Goal: Transaction & Acquisition: Purchase product/service

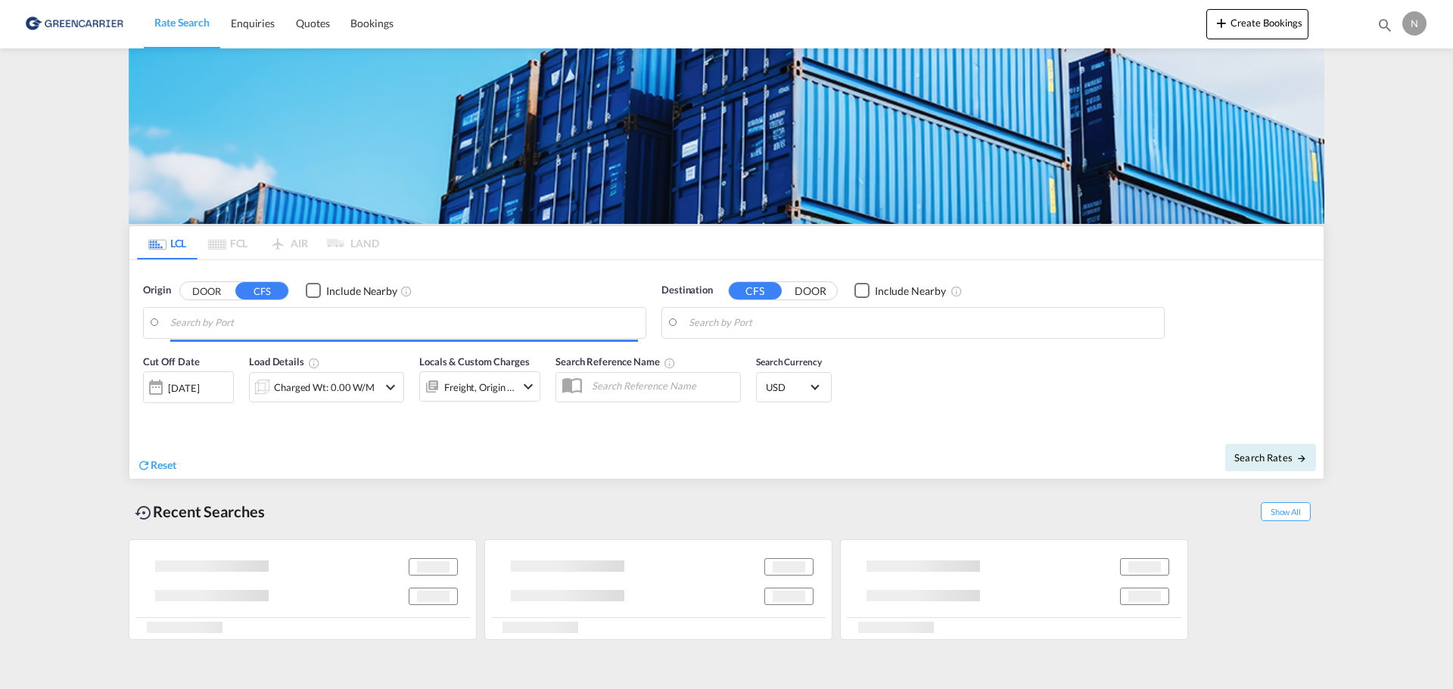
type input "DK-[STREET_ADDRESS] [GEOGRAPHIC_DATA], [GEOGRAPHIC_DATA][PERSON_NAME][GEOGRAPHI…"
type input "Haiphong, VNHPH"
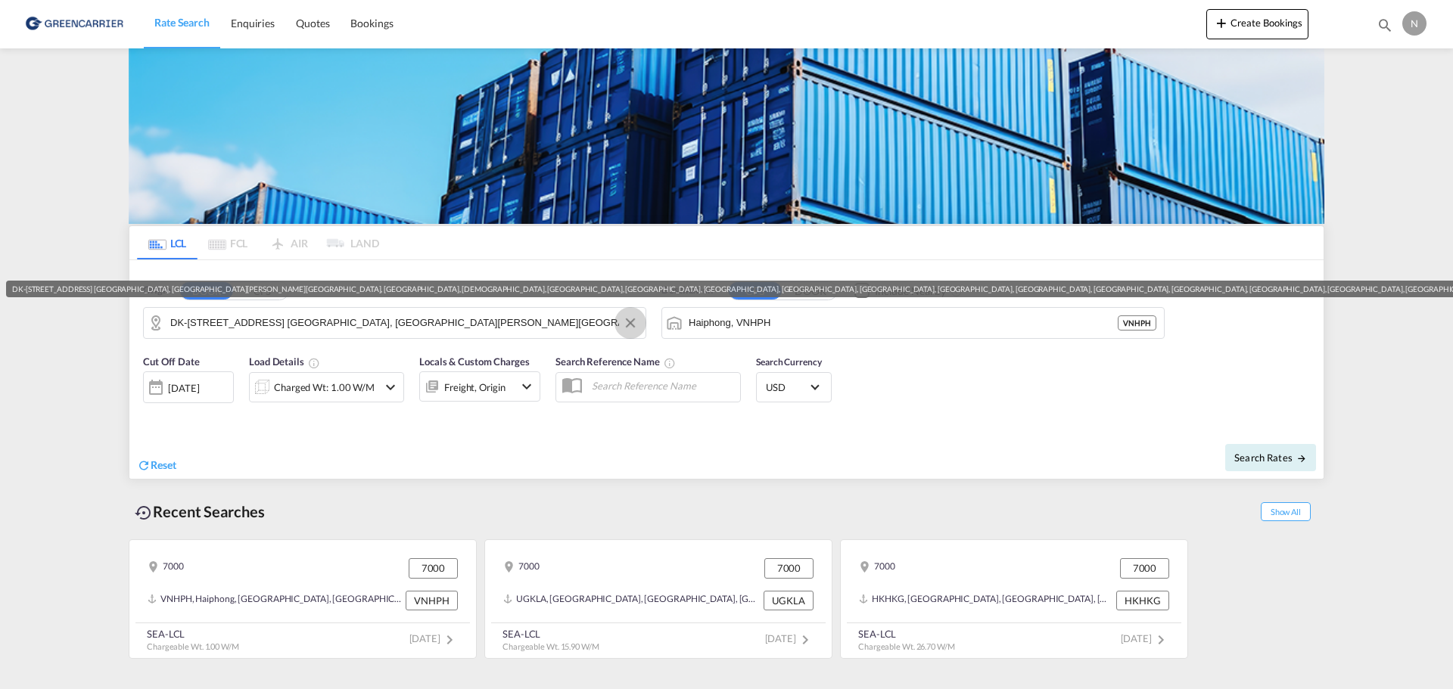
click at [630, 323] on button "Clear Input" at bounding box center [630, 323] width 23 height 23
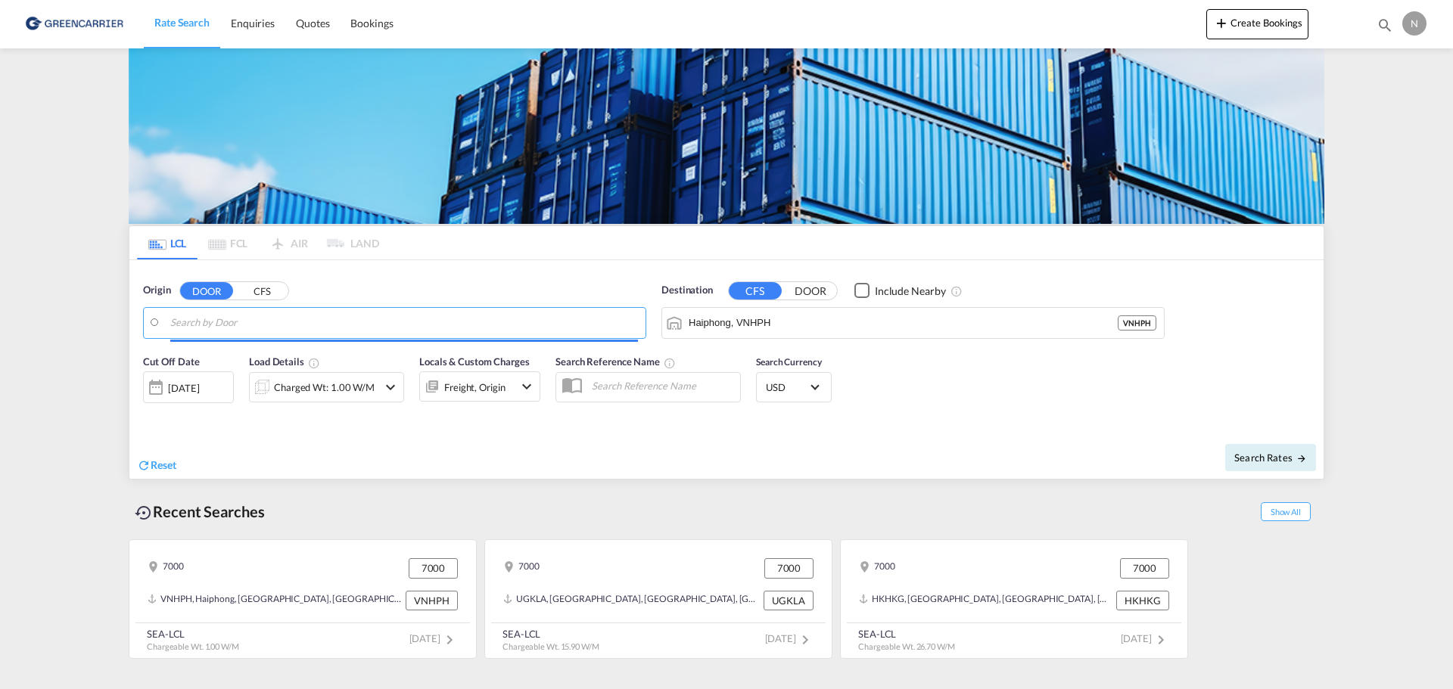
click at [531, 320] on input "Search by Door" at bounding box center [404, 323] width 468 height 23
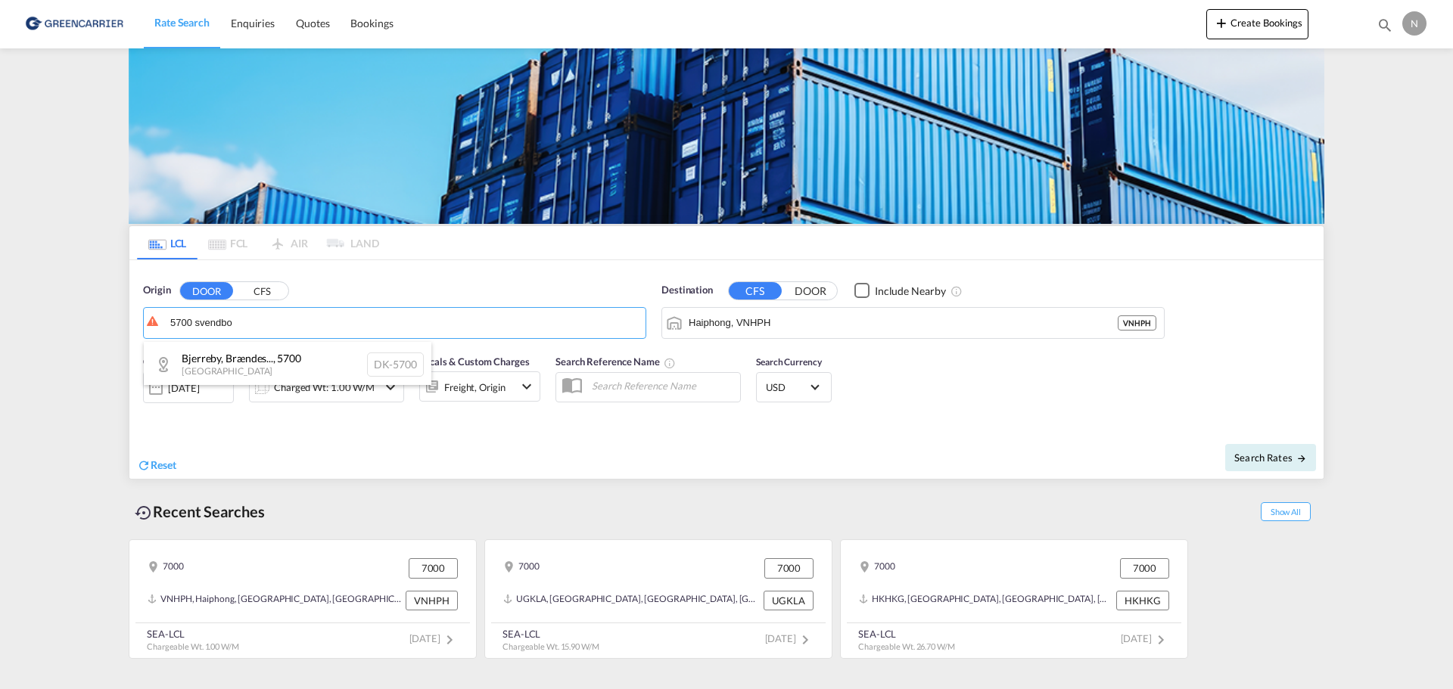
scroll to position [2, 0]
click at [290, 365] on div "Bjerreby, Brændes... , 5700 Denmark DK-5700" at bounding box center [288, 362] width 288 height 45
type input "DK-5700, [GEOGRAPHIC_DATA], [GEOGRAPHIC_DATA], [GEOGRAPHIC_DATA], [GEOGRAPHIC_D…"
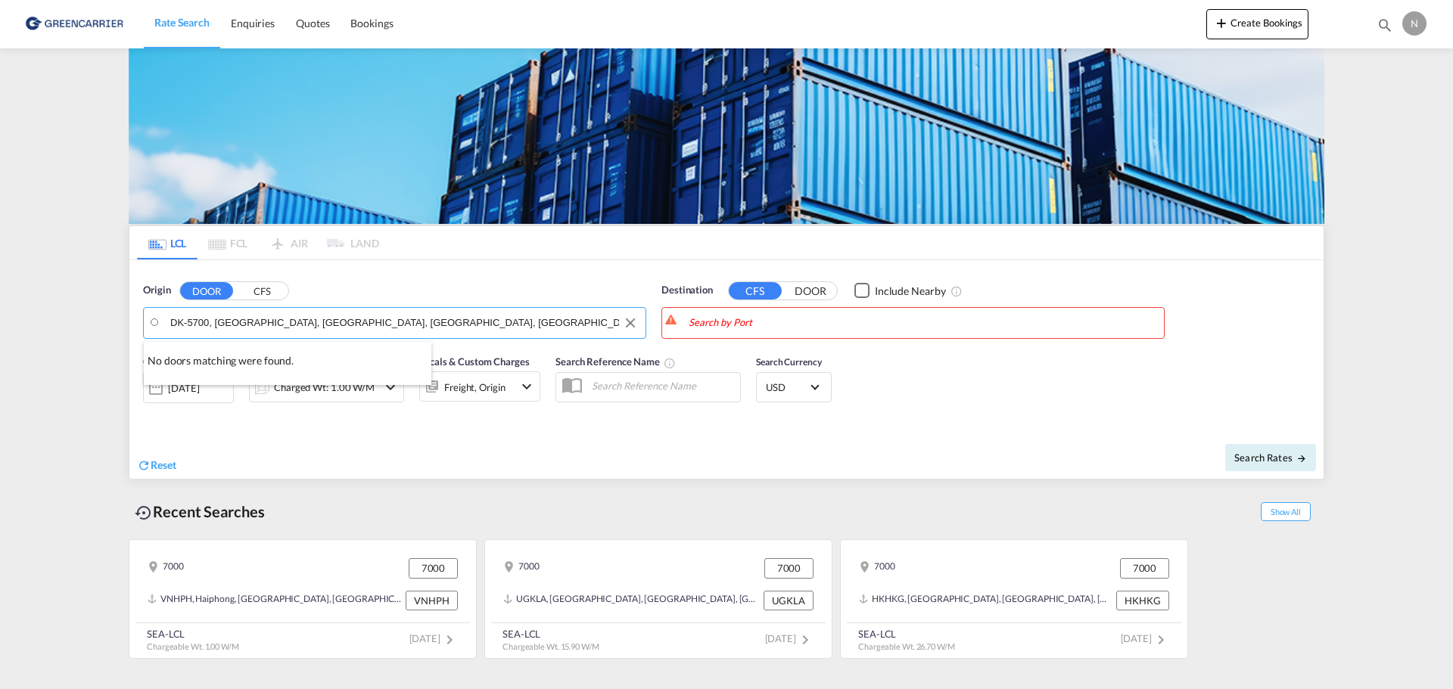
scroll to position [0, 0]
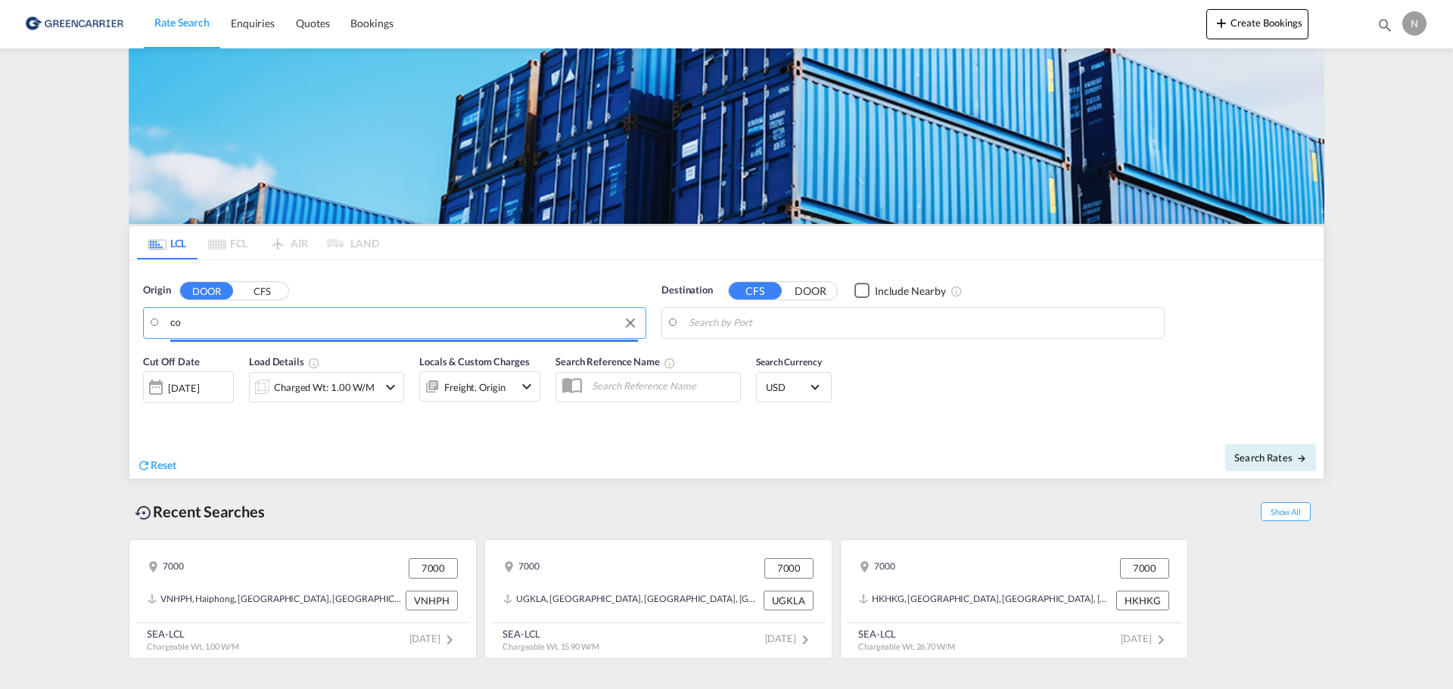
type input "c"
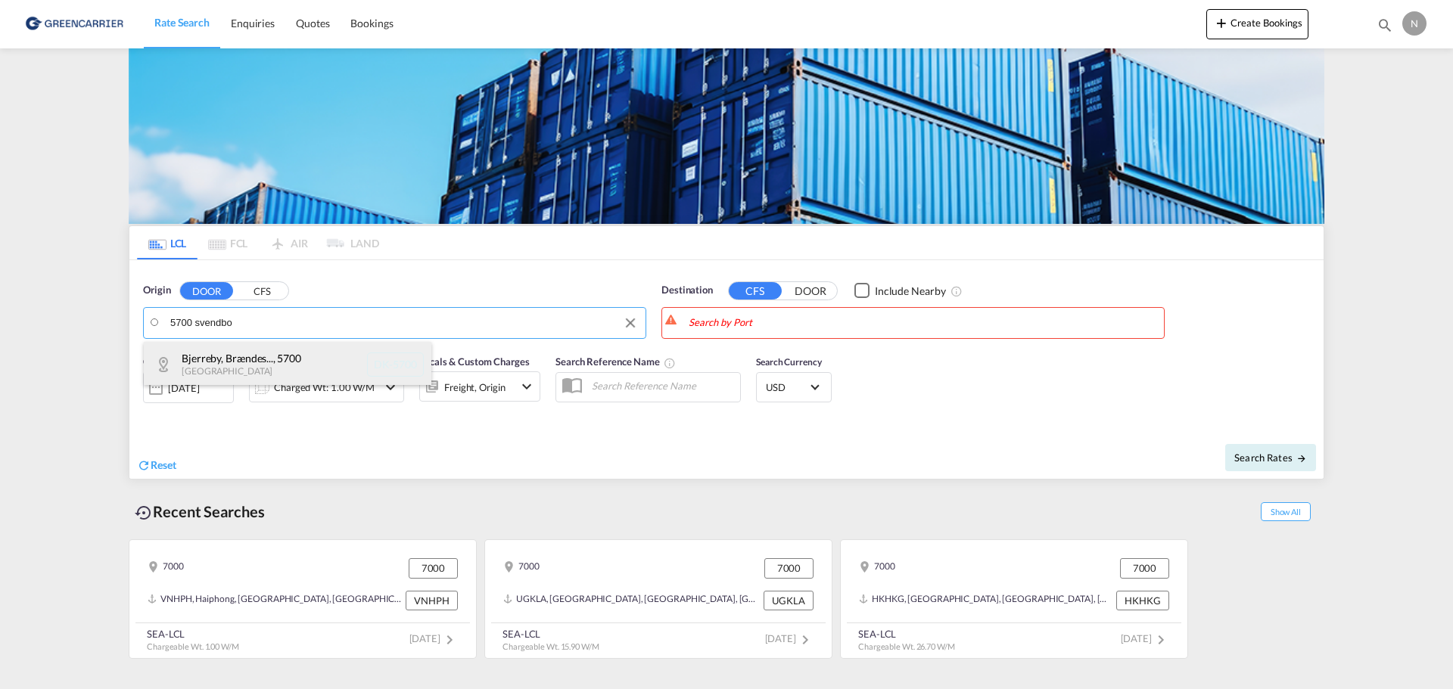
click at [270, 356] on div "Bjerreby, Brændes... , 5700 Denmark DK-5700" at bounding box center [288, 364] width 288 height 45
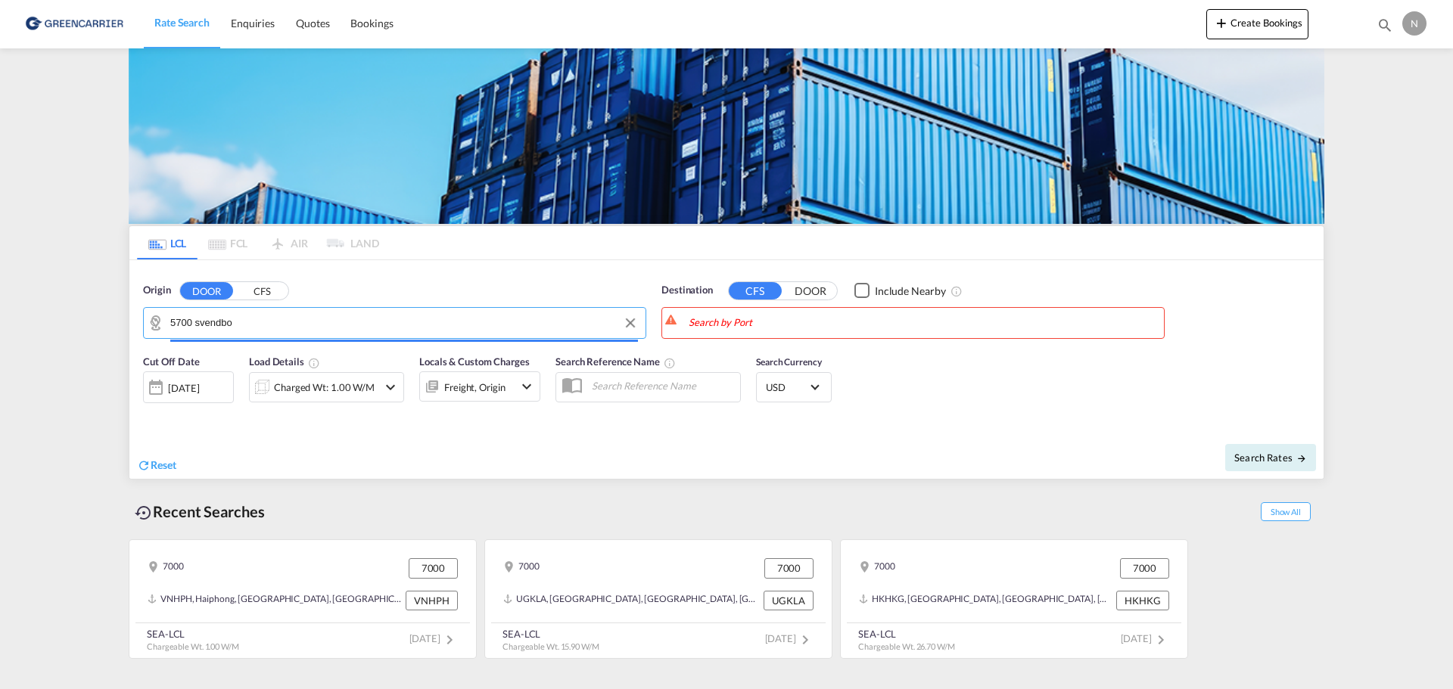
type input "DK-5700, [GEOGRAPHIC_DATA], [GEOGRAPHIC_DATA], [GEOGRAPHIC_DATA], [GEOGRAPHIC_D…"
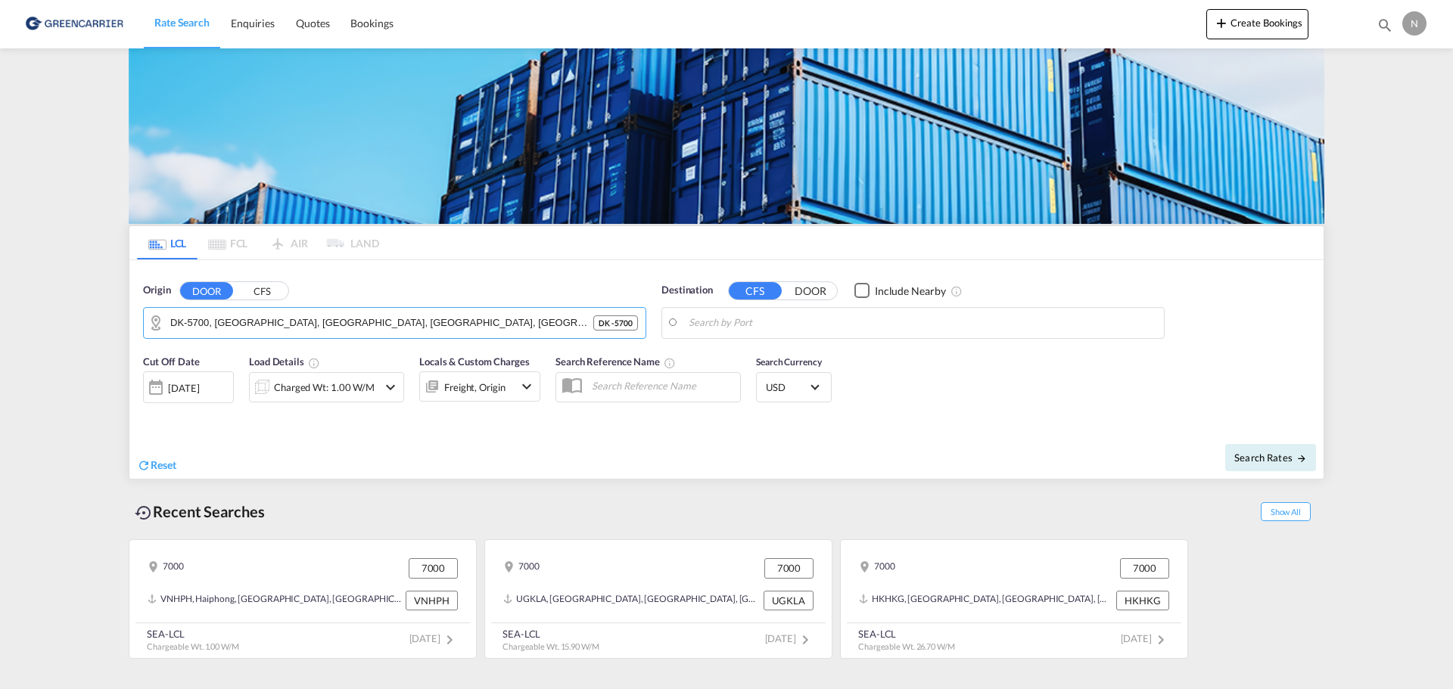
click at [855, 328] on body "Rate Search Enquiries Quotes Bookings Rate Search Enquiries" at bounding box center [726, 344] width 1453 height 689
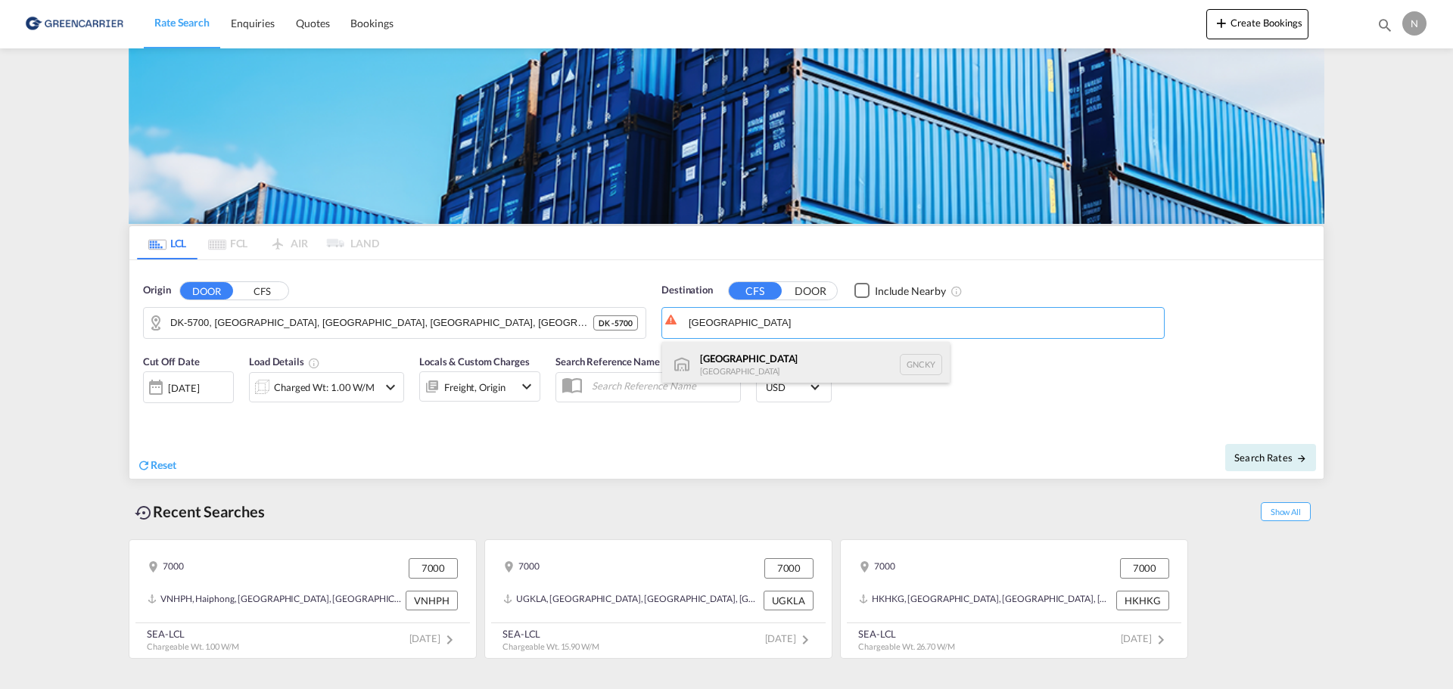
click at [772, 369] on div "[GEOGRAPHIC_DATA] [GEOGRAPHIC_DATA] GNCKY" at bounding box center [806, 364] width 288 height 45
type input "Conakry, GNCKY"
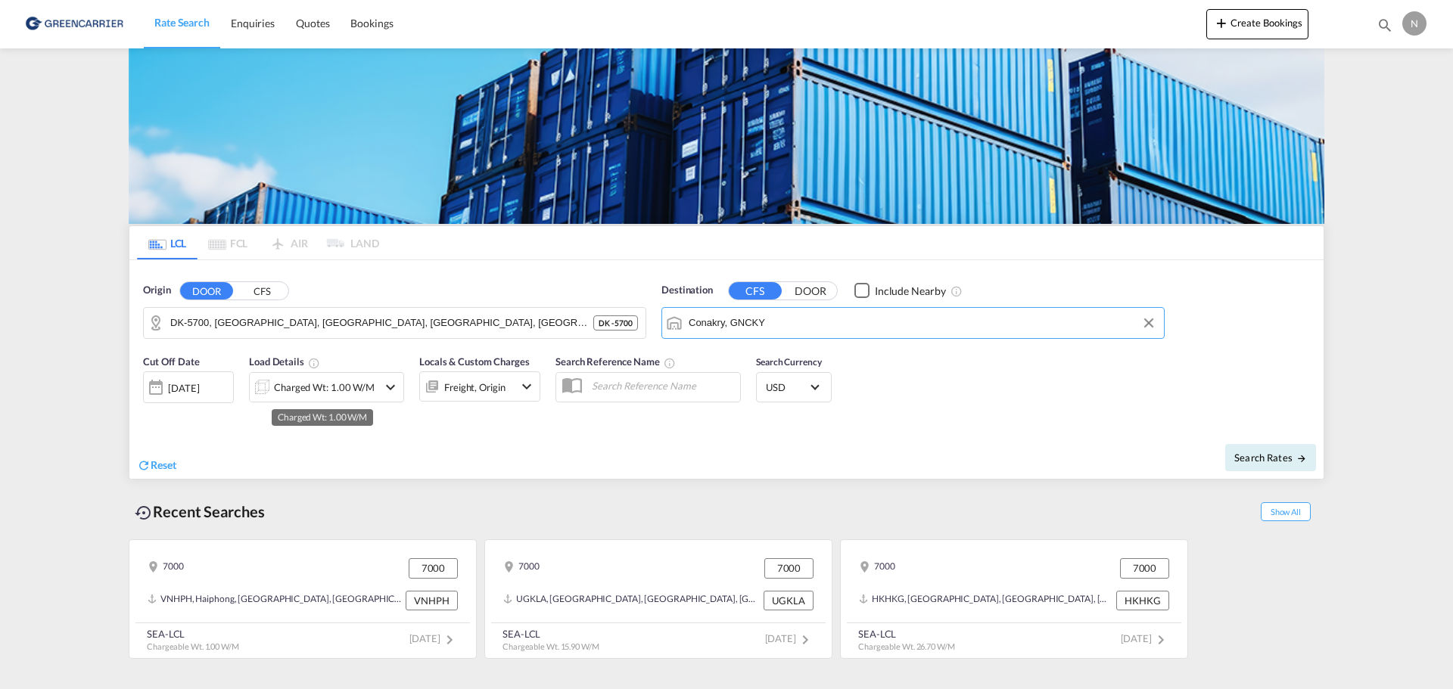
click at [317, 386] on div "Charged Wt: 1.00 W/M" at bounding box center [324, 387] width 101 height 21
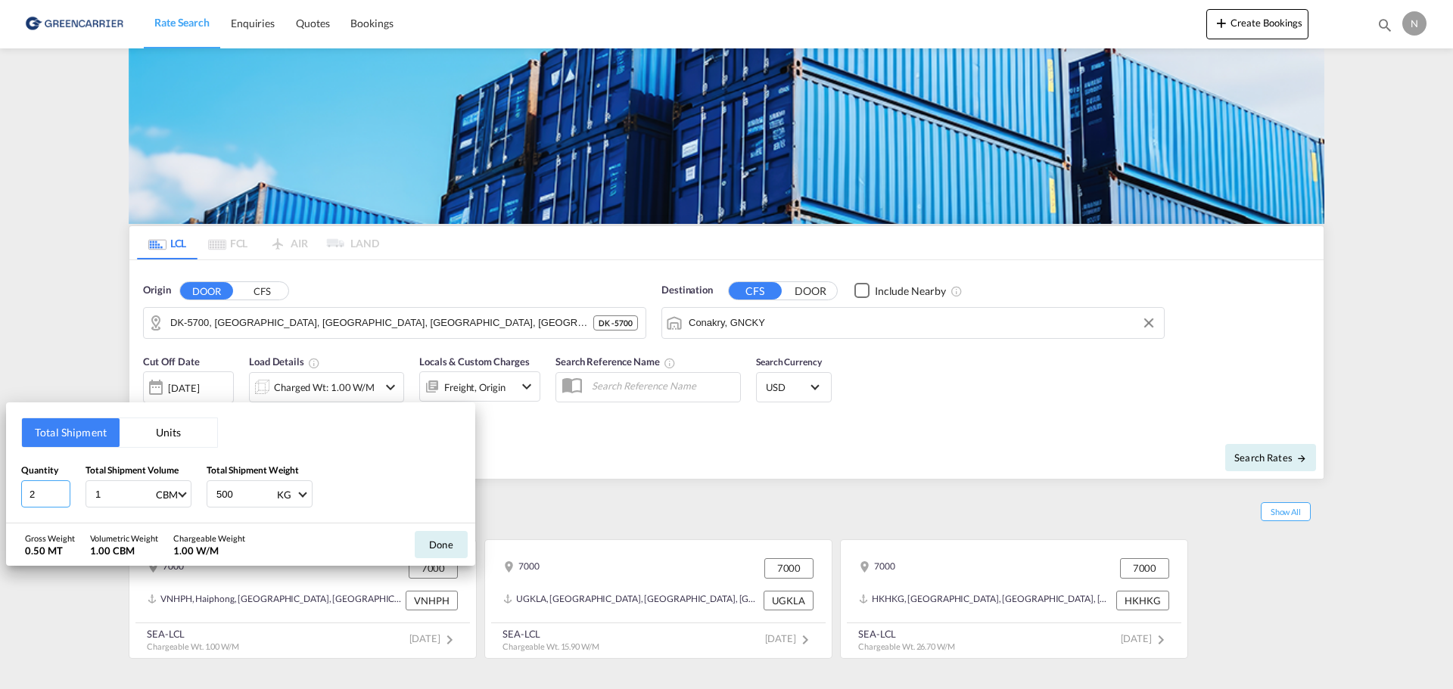
click at [63, 501] on input "2" at bounding box center [45, 494] width 49 height 27
type input "1"
click at [61, 499] on input "1" at bounding box center [45, 494] width 49 height 27
click at [110, 495] on input "1" at bounding box center [124, 494] width 61 height 26
drag, startPoint x: 247, startPoint y: 494, endPoint x: 191, endPoint y: 494, distance: 56.0
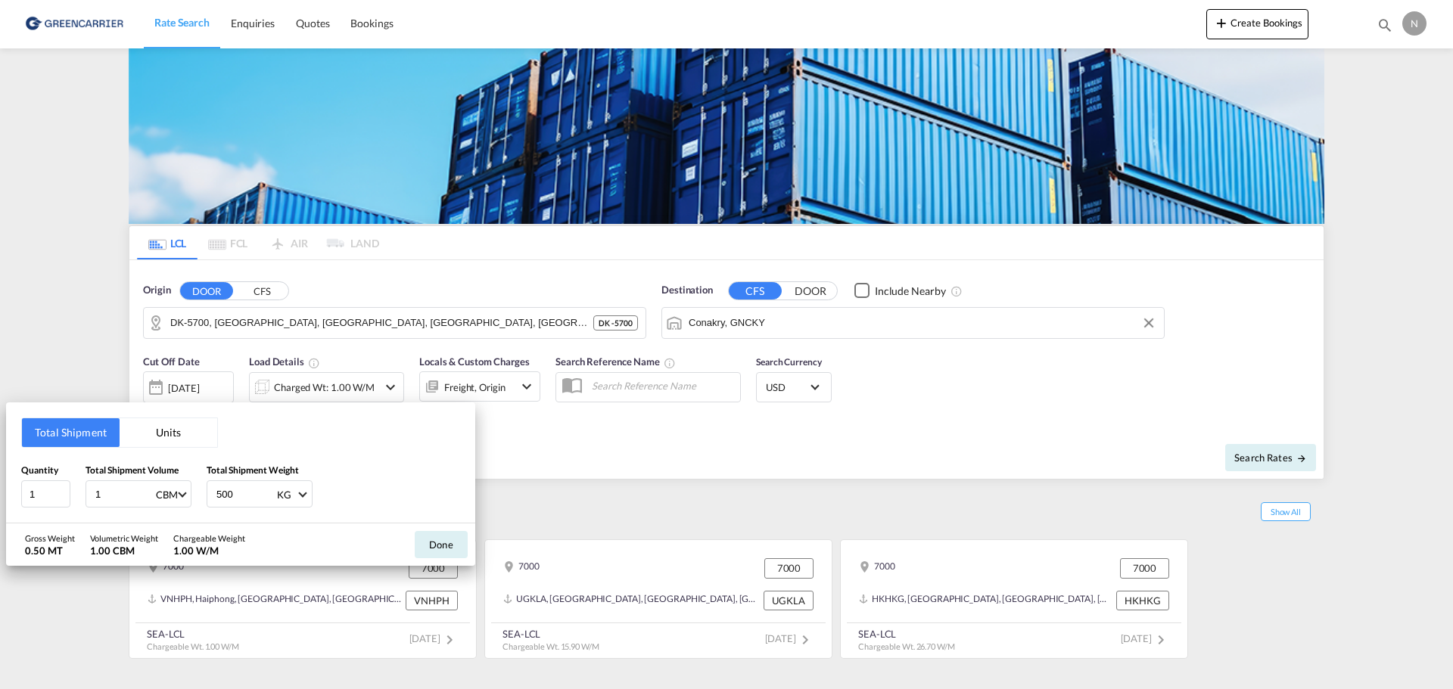
click at [191, 494] on div "Quantity 1 Total Shipment Volume 1 CBM CBM CFT Total Shipment Weight 500 KG KG …" at bounding box center [240, 485] width 439 height 45
type input "200"
click at [443, 540] on button "Done" at bounding box center [441, 544] width 53 height 27
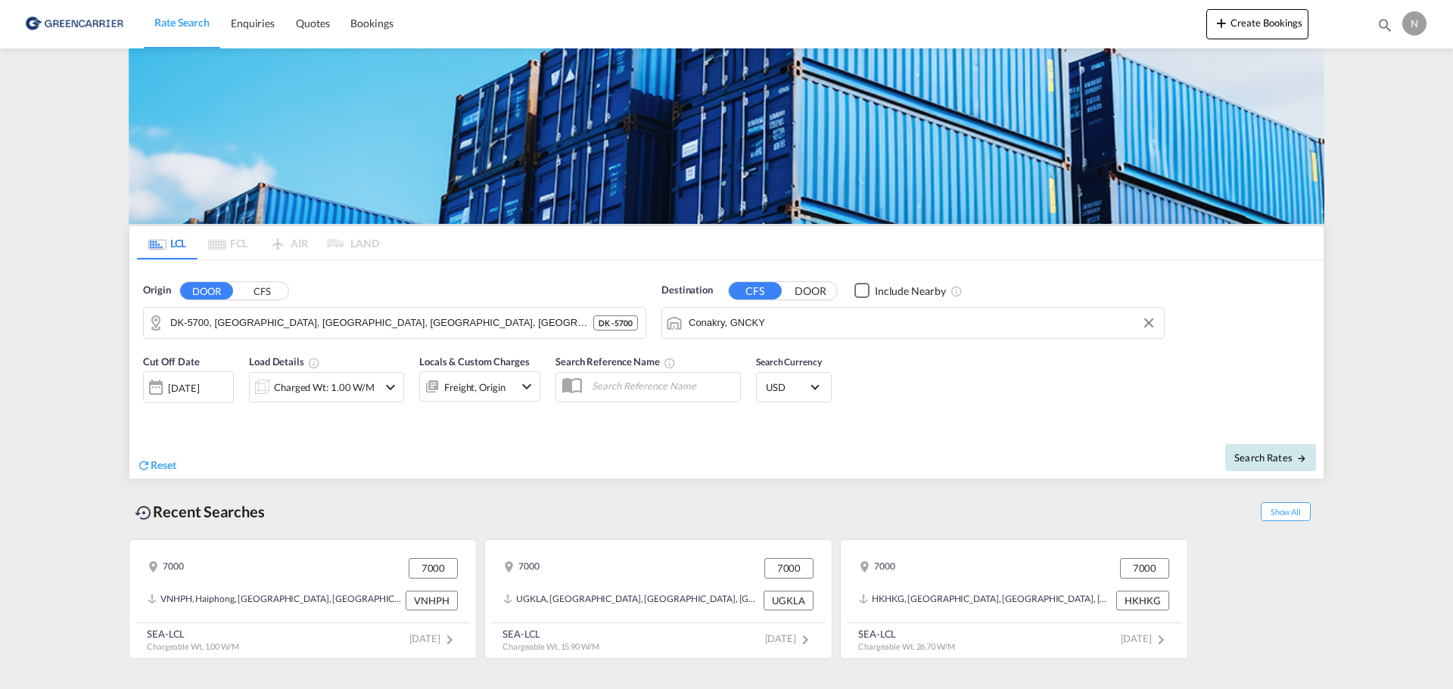
click at [1269, 453] on span "Search Rates" at bounding box center [1270, 458] width 73 height 12
type input "5700 to GNCKY / [DATE]"
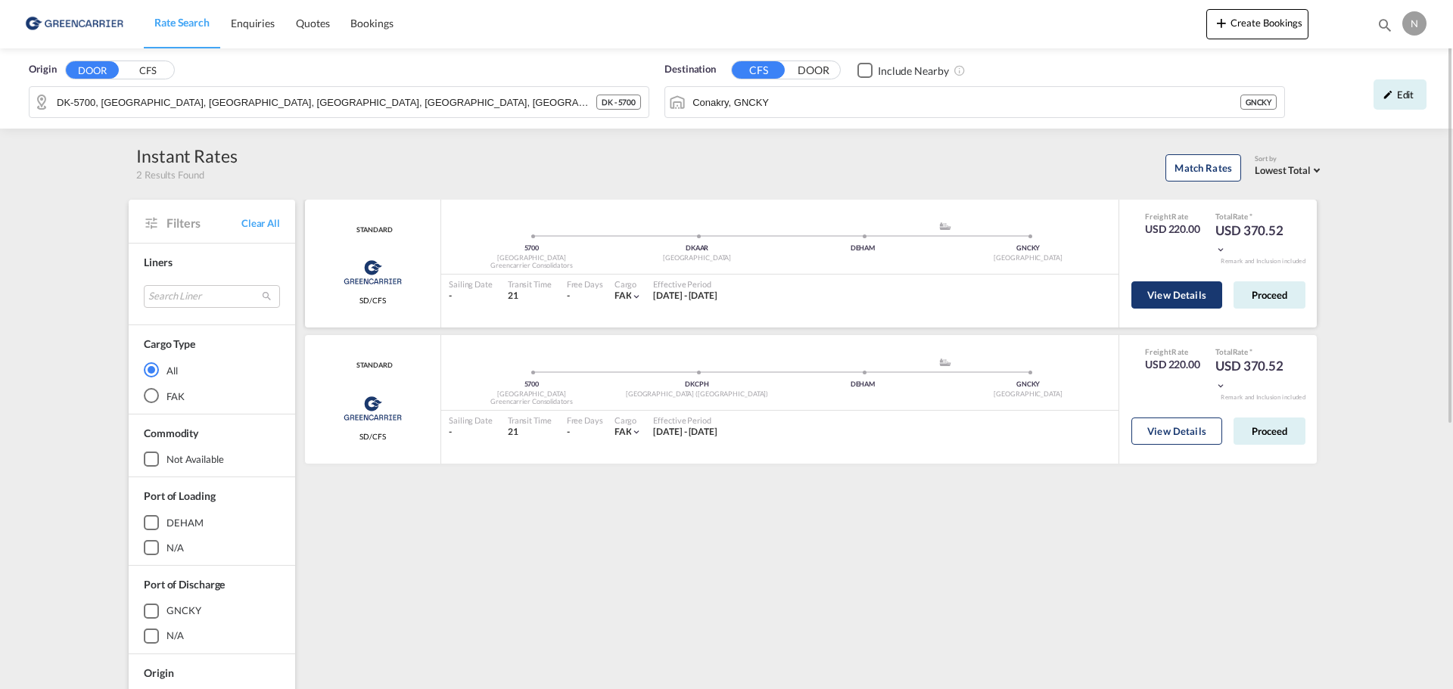
click at [1191, 300] on button "View Details" at bounding box center [1176, 295] width 91 height 27
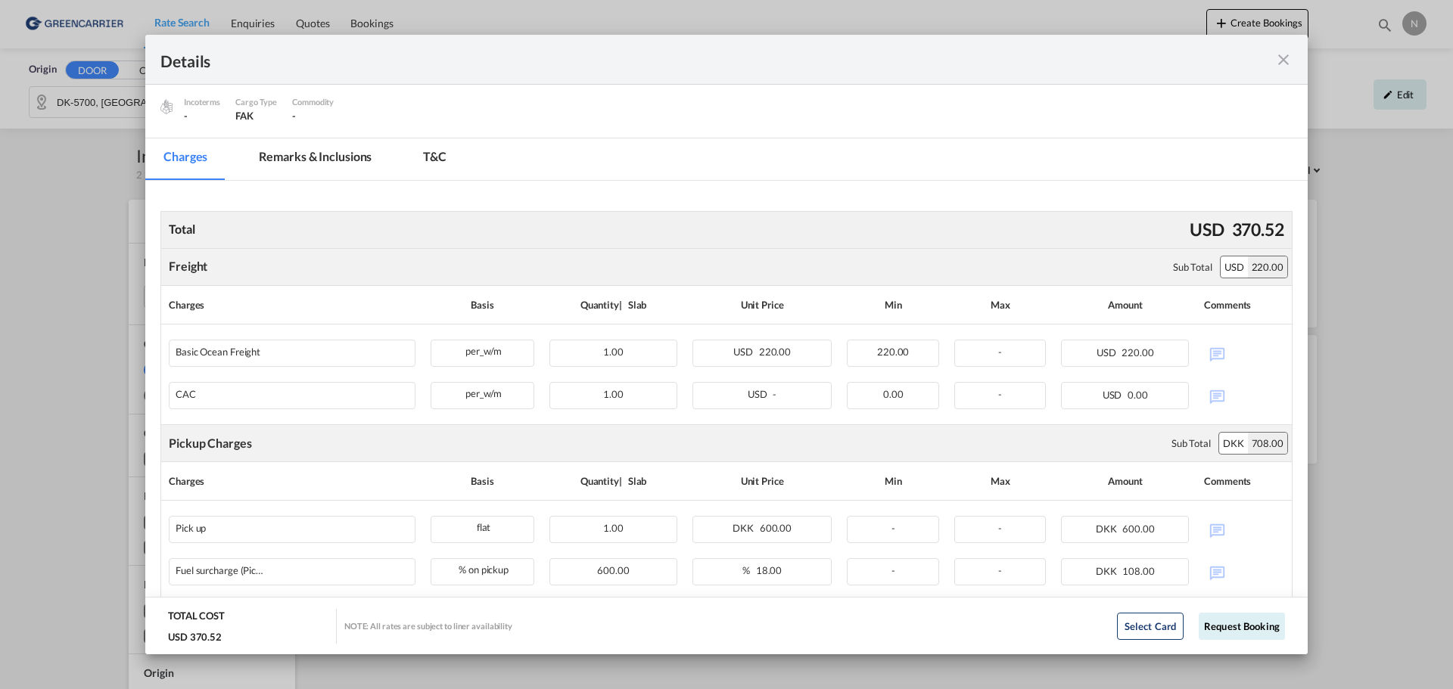
scroll to position [194, 0]
